Goal: Navigation & Orientation: Find specific page/section

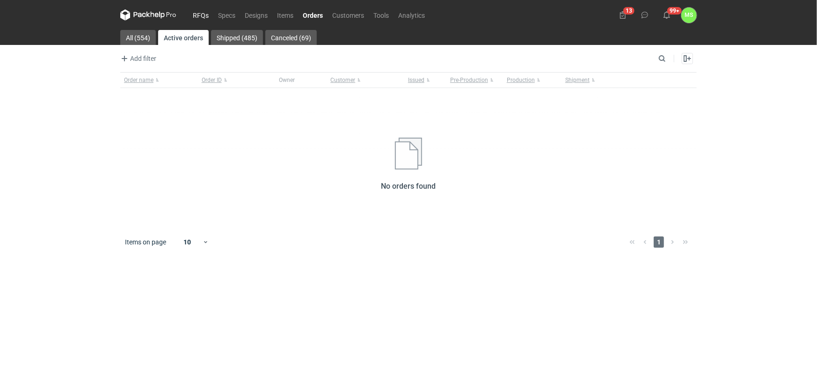
click at [198, 14] on link "RFQs" at bounding box center [200, 14] width 25 height 11
